Goal: Use online tool/utility: Utilize a website feature to perform a specific function

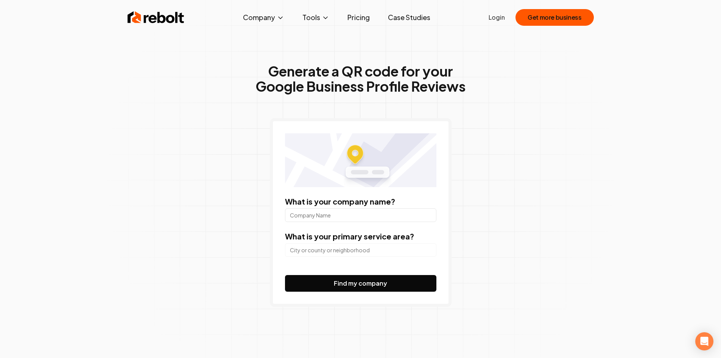
click at [355, 212] on input "What is your company name?" at bounding box center [360, 215] width 151 height 14
type input "all american auto service of champion"
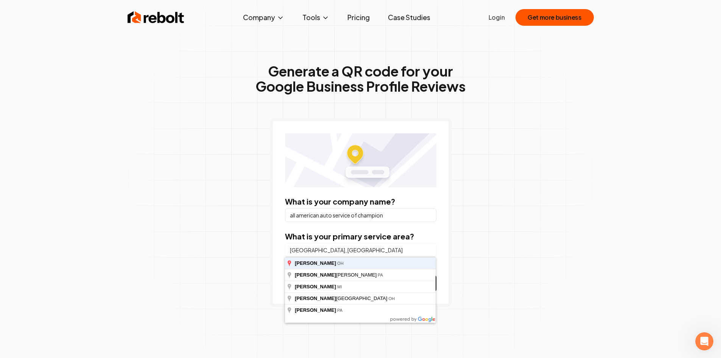
type input "[GEOGRAPHIC_DATA], [GEOGRAPHIC_DATA]"
click at [285, 275] on button "Find my company" at bounding box center [360, 283] width 151 height 17
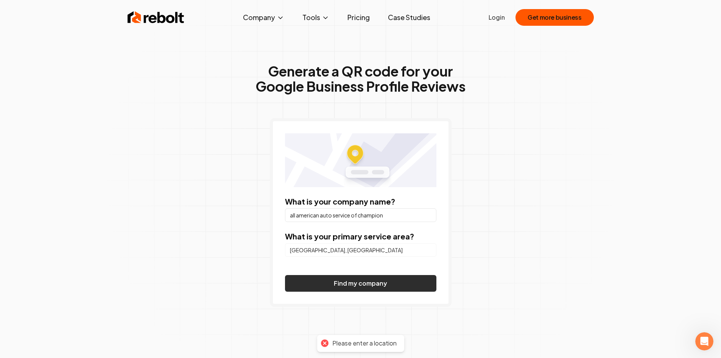
click at [343, 290] on button "Find my company" at bounding box center [360, 283] width 151 height 17
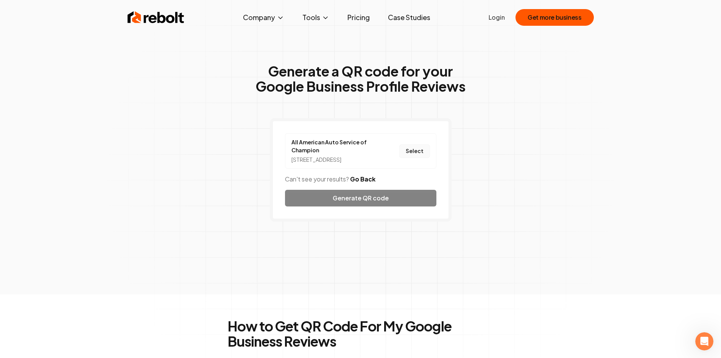
click at [410, 155] on button "Select" at bounding box center [414, 151] width 31 height 14
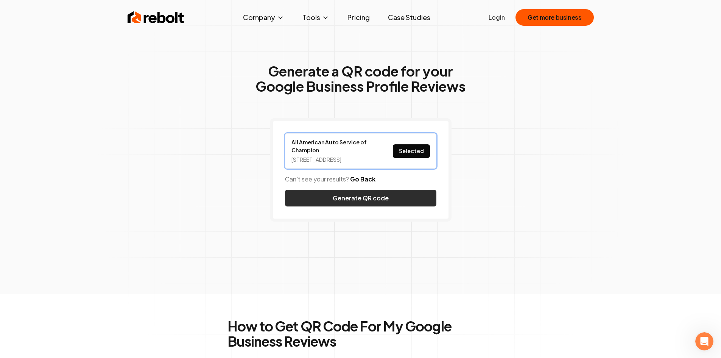
click at [366, 205] on button "Generate QR code" at bounding box center [360, 198] width 151 height 17
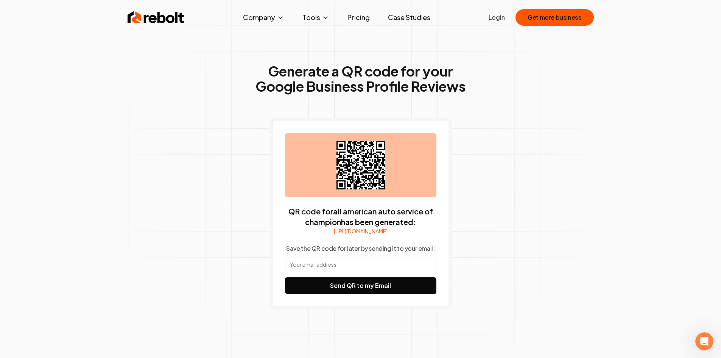
click at [373, 233] on link "[URL][DOMAIN_NAME]" at bounding box center [361, 231] width 54 height 8
drag, startPoint x: 406, startPoint y: 243, endPoint x: 280, endPoint y: 233, distance: 127.1
click at [280, 233] on div "QR code for all american auto service of champion has been generated: [URL][DOM…" at bounding box center [361, 213] width 182 height 191
copy link "[URL][DOMAIN_NAME]"
